Goal: Information Seeking & Learning: Learn about a topic

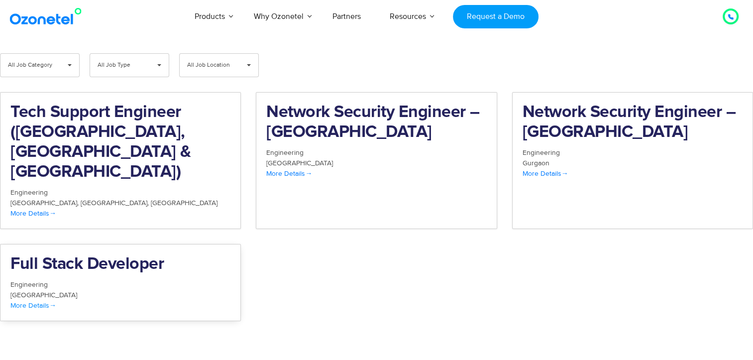
click at [128, 254] on h2 "Full Stack Developer" at bounding box center [120, 264] width 220 height 20
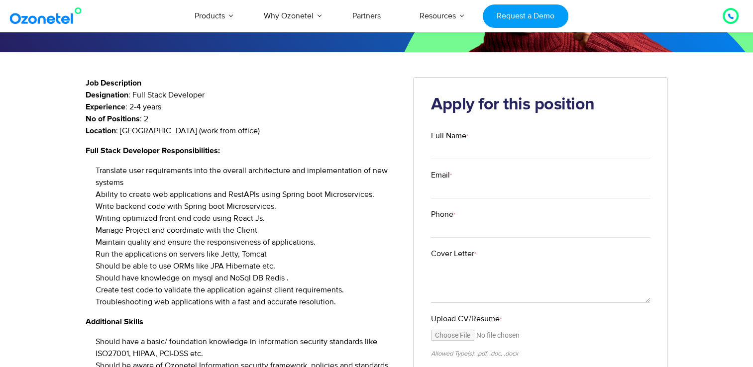
scroll to position [131, 0]
